Goal: Information Seeking & Learning: Check status

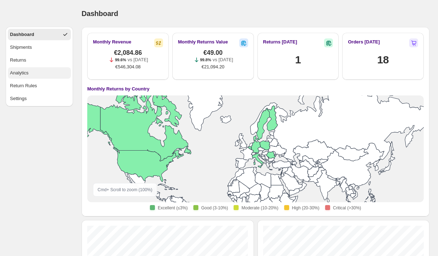
click at [19, 73] on div "Analytics" at bounding box center [19, 72] width 19 height 7
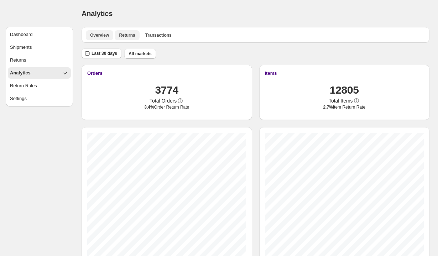
click at [125, 33] on span "Returns" at bounding box center [127, 35] width 16 height 6
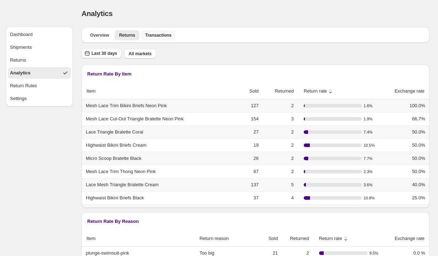
click at [166, 36] on span "Transactions" at bounding box center [158, 35] width 26 height 6
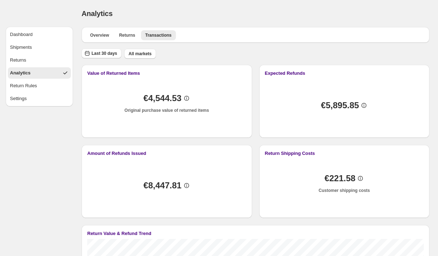
click at [336, 105] on span "€5,895.85" at bounding box center [340, 105] width 38 height 7
click at [108, 54] on span "Last 30 days" at bounding box center [105, 54] width 26 height 6
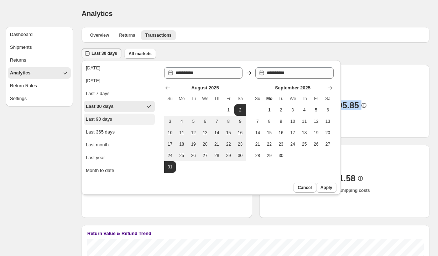
click at [103, 120] on div "Last 90 days" at bounding box center [99, 119] width 26 height 7
type input "**********"
click at [328, 189] on span "Apply" at bounding box center [326, 188] width 12 height 6
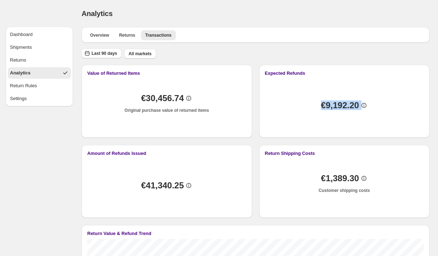
click at [337, 109] on span "€9,192.20" at bounding box center [340, 105] width 38 height 7
click at [329, 105] on span "€9,192.20" at bounding box center [340, 105] width 38 height 7
click at [278, 6] on div "Analytics. This page is ready Analytics" at bounding box center [256, 13] width 348 height 27
